Goal: Navigation & Orientation: Go to known website

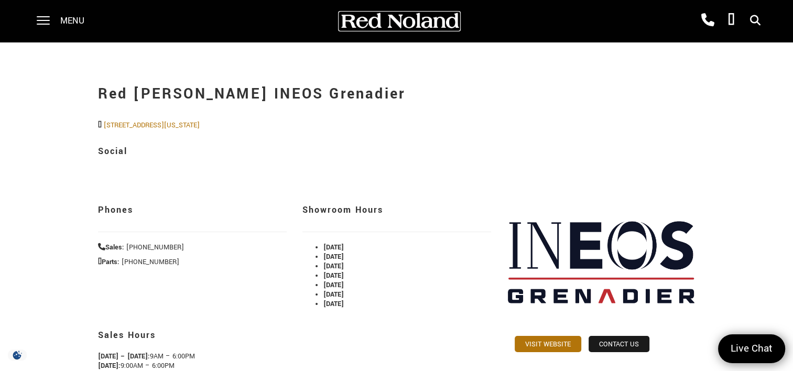
click at [391, 19] on img at bounding box center [399, 21] width 121 height 18
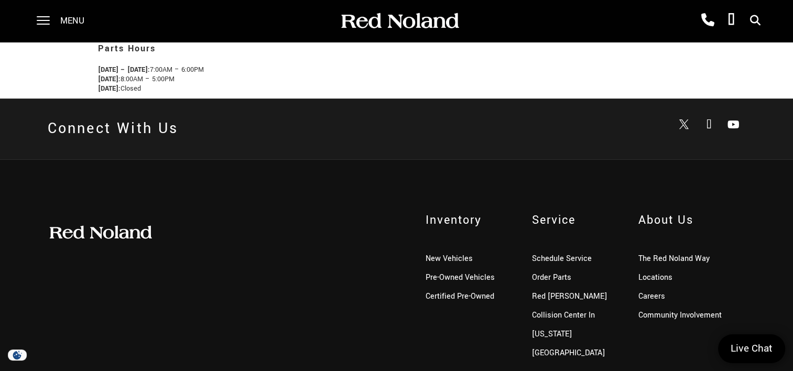
scroll to position [420, 0]
